Goal: Task Accomplishment & Management: Manage account settings

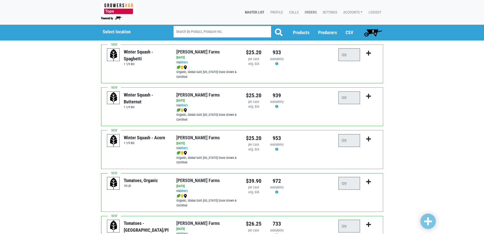
click at [314, 12] on link "Orders" at bounding box center [310, 13] width 18 height 10
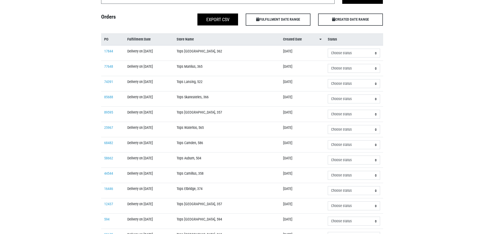
scroll to position [51, 0]
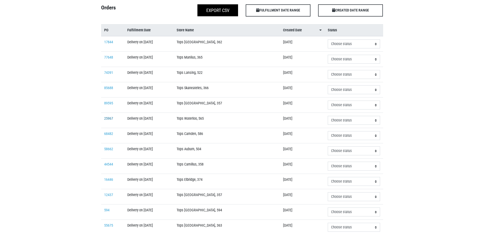
click at [111, 119] on link "25967" at bounding box center [108, 118] width 9 height 4
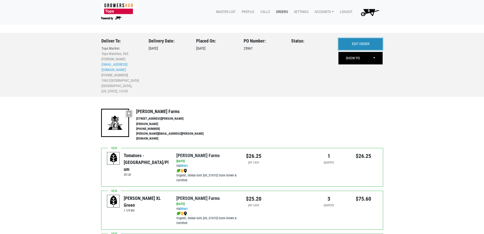
click at [345, 41] on link "EDIT ORDER" at bounding box center [361, 44] width 44 height 12
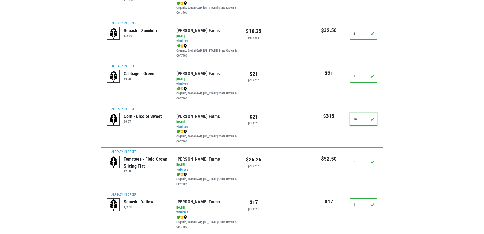
click at [363, 115] on div "15" at bounding box center [363, 121] width 27 height 17
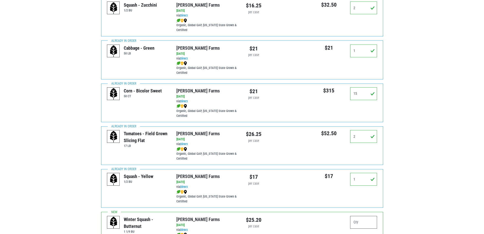
click at [364, 115] on div "Corn - Bicolor Sweet 50 CT Reeves Farms via Direct on 2025-08-16 Reeves Farms 2…" at bounding box center [242, 102] width 282 height 39
drag, startPoint x: 316, startPoint y: 96, endPoint x: 293, endPoint y: 96, distance: 22.6
click at [293, 96] on div "Corn - Bicolor Sweet 50 CT Reeves Farms via Direct on 2025-08-16 Reeves Farms 2…" at bounding box center [242, 102] width 282 height 39
type input "8"
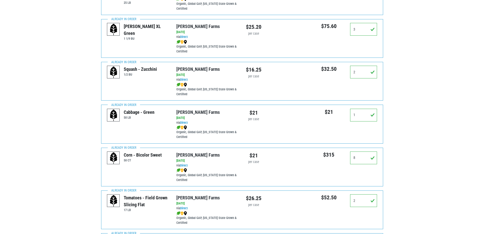
scroll to position [0, 0]
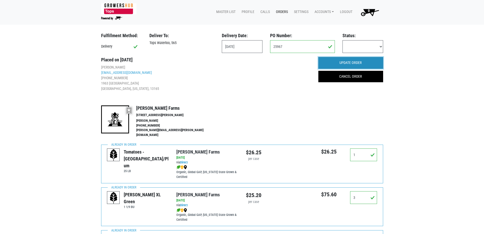
click at [353, 60] on input "UPDATE ORDER" at bounding box center [351, 63] width 65 height 12
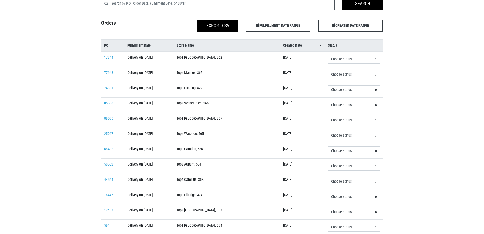
scroll to position [51, 0]
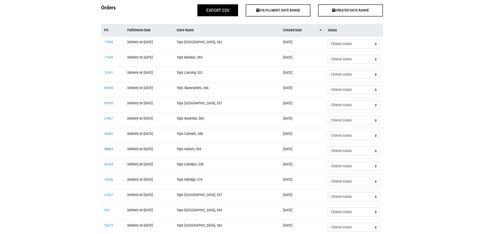
click at [111, 150] on link "58662" at bounding box center [108, 149] width 9 height 4
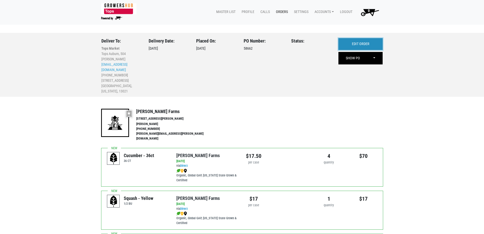
click at [354, 40] on link "EDIT ORDER" at bounding box center [361, 44] width 44 height 12
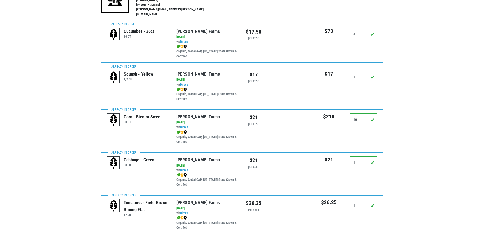
scroll to position [127, 0]
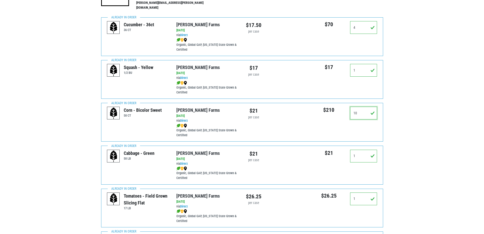
click at [359, 111] on input "10" at bounding box center [363, 113] width 27 height 13
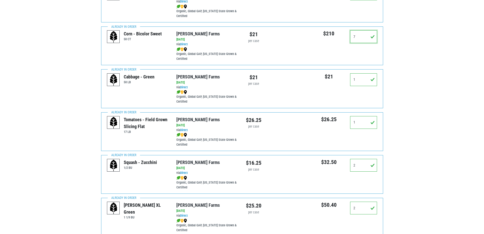
scroll to position [0, 0]
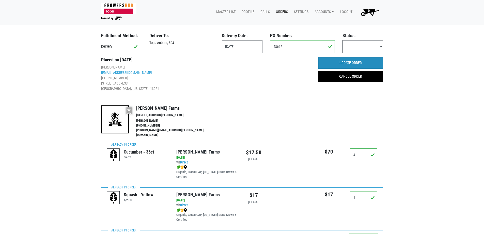
type input "7"
click at [333, 63] on input "UPDATE ORDER" at bounding box center [351, 63] width 65 height 12
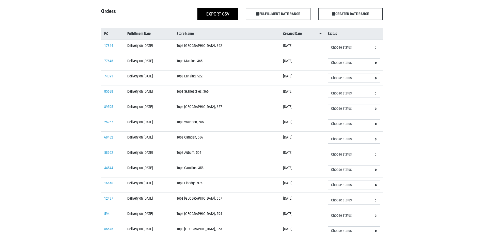
scroll to position [51, 0]
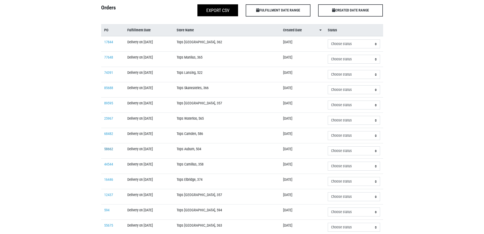
click at [112, 148] on link "58662" at bounding box center [108, 149] width 9 height 4
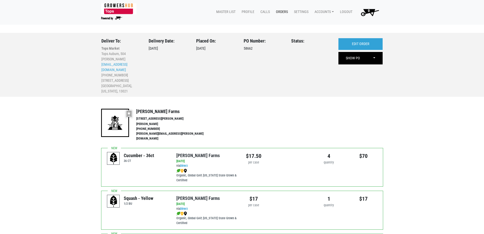
click at [280, 9] on link "Orders" at bounding box center [281, 12] width 18 height 10
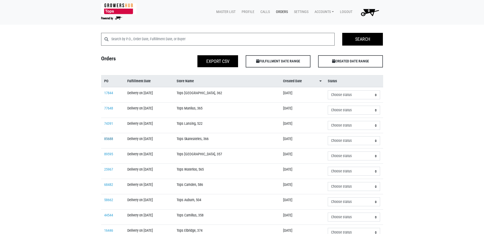
click at [109, 137] on link "85688" at bounding box center [108, 139] width 9 height 4
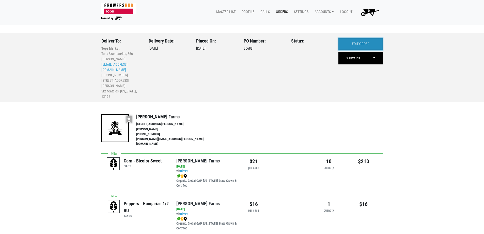
click at [374, 43] on link "EDIT ORDER" at bounding box center [361, 44] width 44 height 12
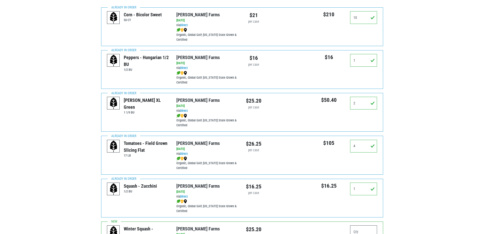
scroll to position [153, 0]
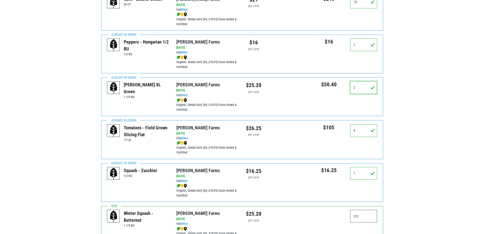
click at [362, 83] on input "2" at bounding box center [363, 87] width 27 height 13
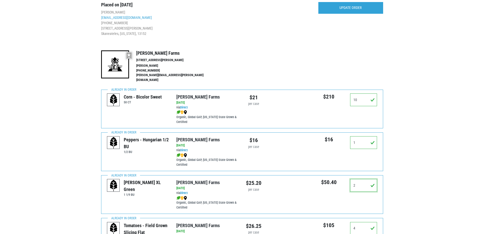
scroll to position [0, 0]
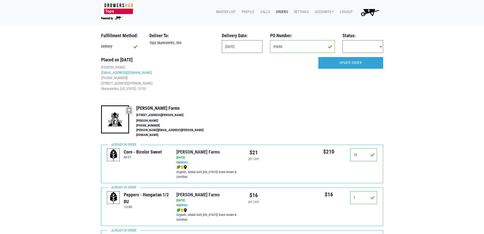
click at [371, 157] on div "10" at bounding box center [363, 156] width 27 height 17
click at [365, 152] on input "10" at bounding box center [363, 154] width 27 height 13
type input "7"
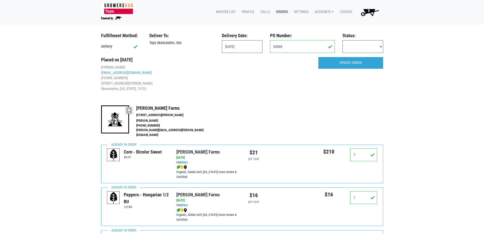
click at [362, 58] on input "UPDATE ORDER" at bounding box center [351, 63] width 65 height 12
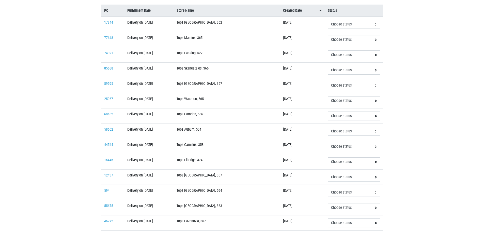
scroll to position [76, 0]
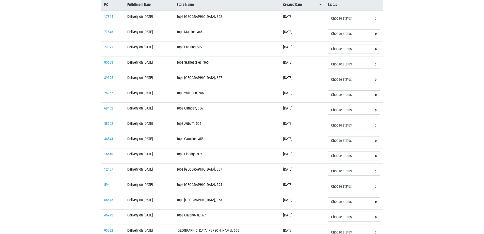
click at [110, 152] on link "16446" at bounding box center [108, 154] width 9 height 4
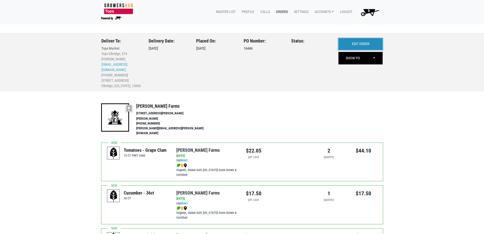
click at [361, 43] on link "EDIT ORDER" at bounding box center [361, 44] width 44 height 12
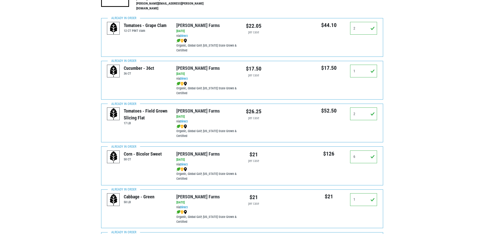
scroll to position [127, 0]
click at [361, 150] on input "6" at bounding box center [363, 155] width 27 height 13
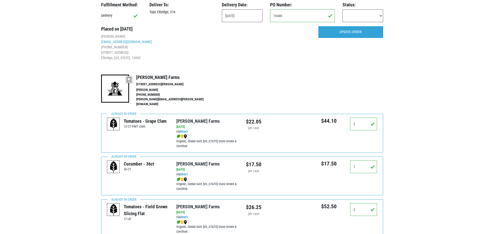
scroll to position [0, 0]
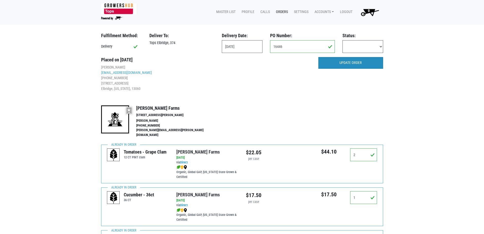
type input "4"
click at [359, 66] on input "UPDATE ORDER" at bounding box center [351, 63] width 65 height 12
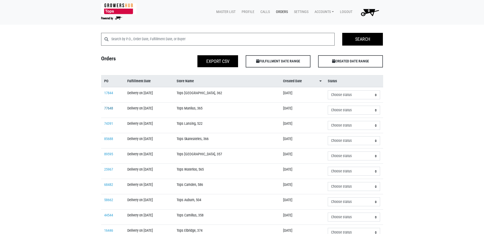
click at [105, 110] on link "77648" at bounding box center [108, 108] width 9 height 4
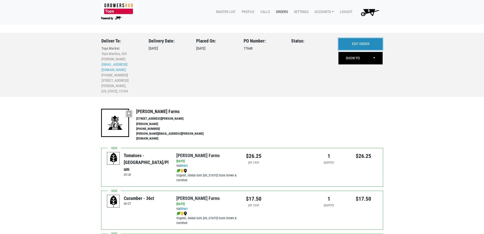
click at [357, 44] on link "EDIT ORDER" at bounding box center [361, 44] width 44 height 12
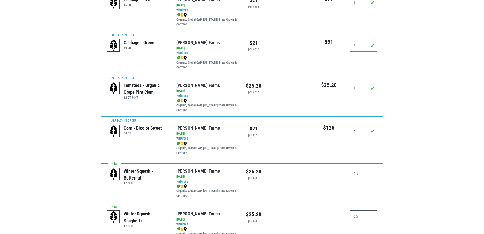
scroll to position [331, 0]
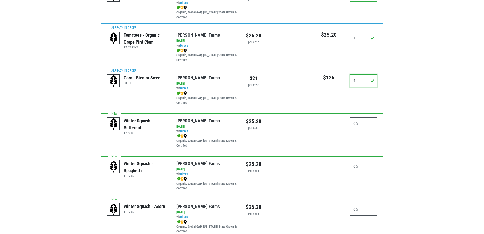
click at [365, 81] on input "6" at bounding box center [363, 80] width 27 height 13
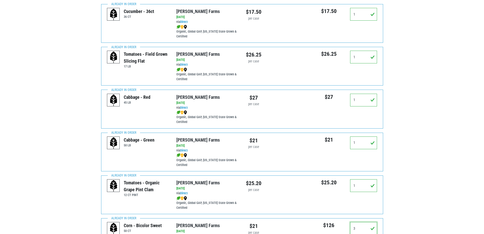
scroll to position [51, 0]
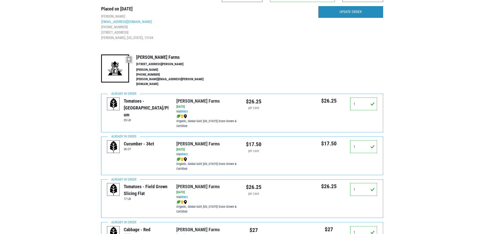
type input "3"
click at [357, 12] on input "UPDATE ORDER" at bounding box center [351, 12] width 65 height 12
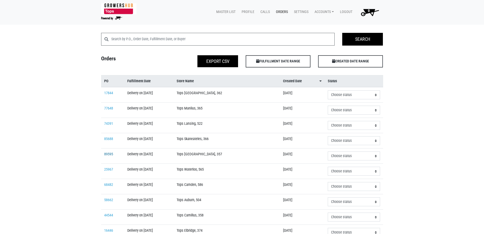
click at [106, 154] on link "89595" at bounding box center [108, 154] width 9 height 4
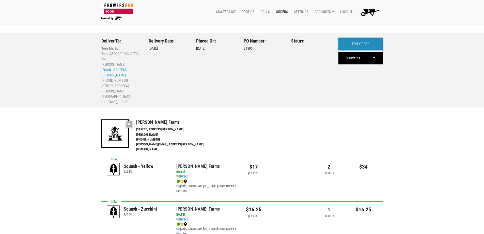
click at [355, 43] on link "EDIT ORDER" at bounding box center [361, 44] width 44 height 12
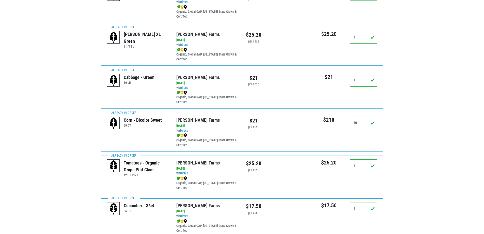
scroll to position [203, 0]
click at [363, 118] on input "10" at bounding box center [363, 122] width 27 height 13
type input "4"
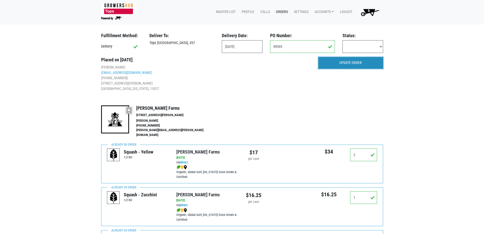
click at [357, 61] on input "UPDATE ORDER" at bounding box center [351, 63] width 65 height 12
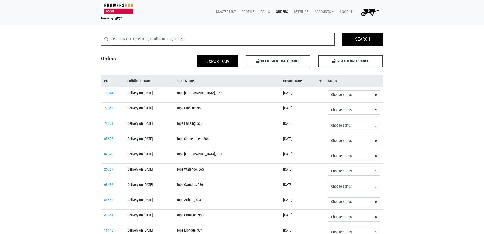
click at [152, 41] on input "search" at bounding box center [223, 39] width 224 height 13
type input "clay"
click input "Search" at bounding box center [0, 0] width 0 height 0
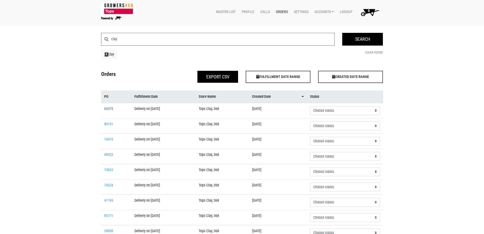
click at [107, 107] on link "63375" at bounding box center [108, 109] width 9 height 4
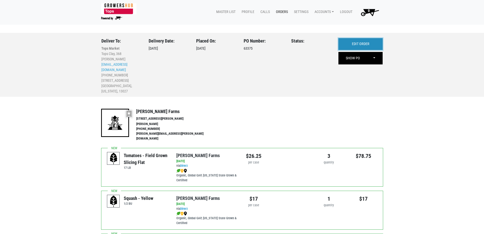
click at [371, 44] on link "EDIT ORDER" at bounding box center [361, 44] width 44 height 12
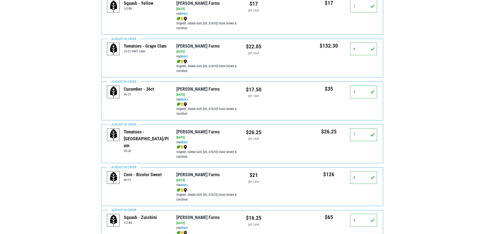
scroll to position [203, 0]
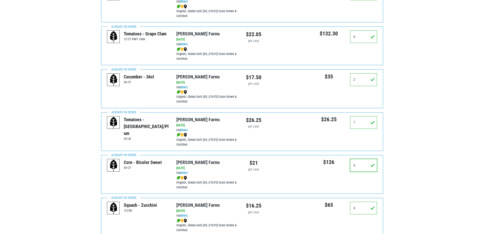
click at [360, 159] on input "6" at bounding box center [363, 165] width 27 height 13
drag, startPoint x: 360, startPoint y: 158, endPoint x: 303, endPoint y: 166, distance: 57.4
click at [303, 166] on div "Corn - Bicolor Sweet 50 CT Reeves Farms via Direct on 2025-08-16 Reeves Farms 2…" at bounding box center [242, 174] width 282 height 39
click at [364, 162] on input "3" at bounding box center [363, 165] width 27 height 13
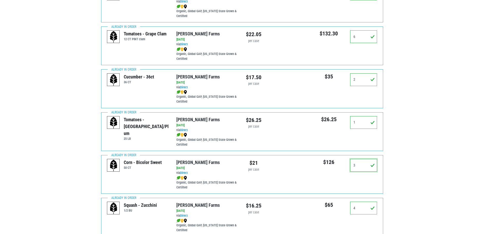
click at [364, 163] on input "3" at bounding box center [363, 165] width 27 height 13
drag, startPoint x: 363, startPoint y: 162, endPoint x: 319, endPoint y: 170, distance: 45.4
click at [318, 169] on div "$126 3" at bounding box center [346, 167] width 69 height 17
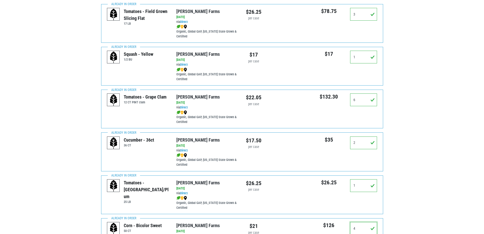
scroll to position [0, 0]
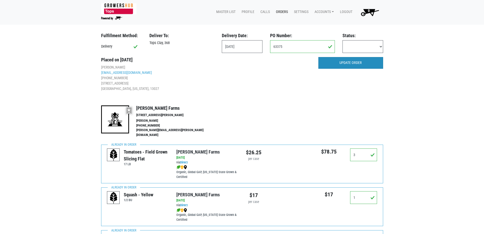
type input "4"
click at [364, 67] on input "UPDATE ORDER" at bounding box center [351, 63] width 65 height 12
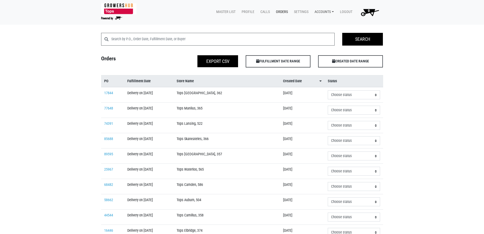
click at [329, 14] on link "Accounts" at bounding box center [323, 12] width 25 height 10
click at [324, 27] on link "Karin Reeves (Growers Hub)" at bounding box center [342, 24] width 62 height 8
